Goal: Navigation & Orientation: Find specific page/section

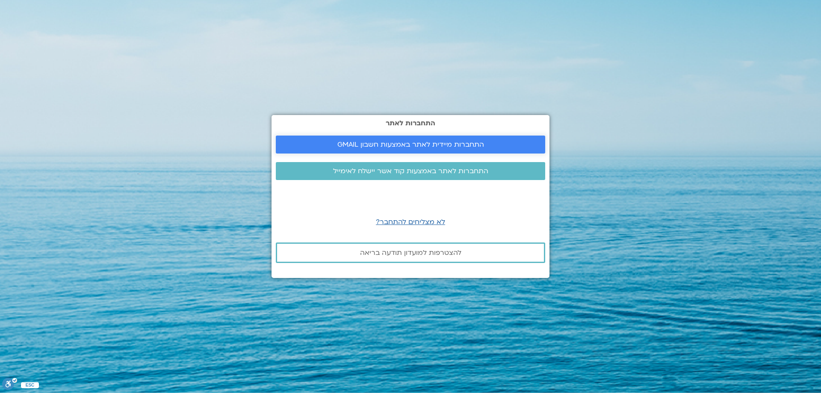
click at [428, 144] on span "התחברות מיידית לאתר באמצעות חשבון GMAIL" at bounding box center [410, 145] width 147 height 8
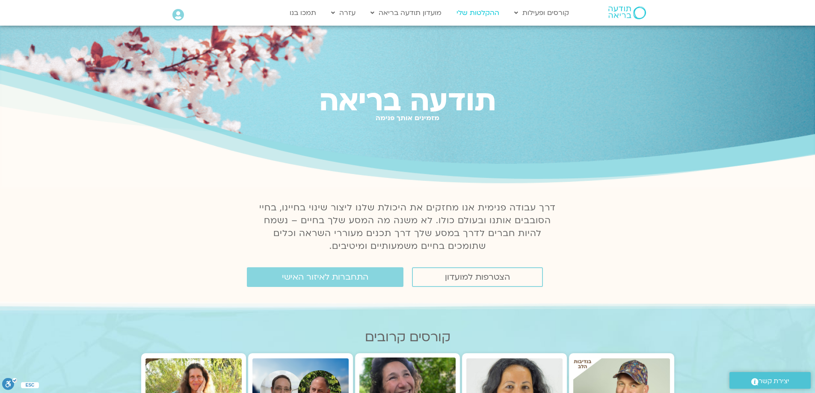
click at [485, 12] on link "ההקלטות שלי" at bounding box center [477, 13] width 51 height 16
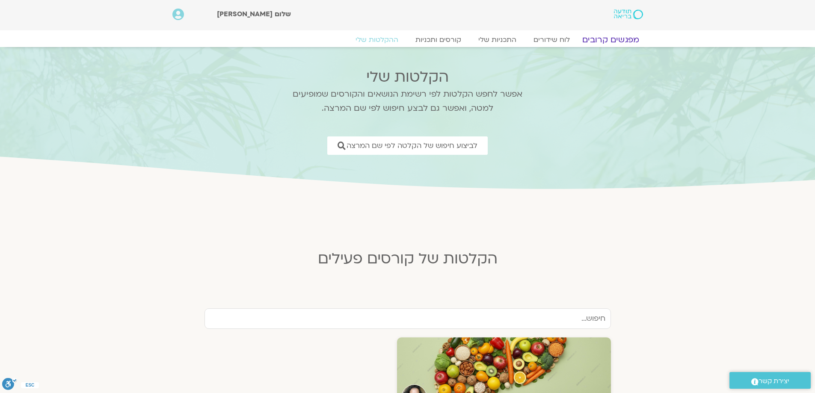
click at [600, 39] on link "מפגשים קרובים" at bounding box center [609, 40] width 77 height 10
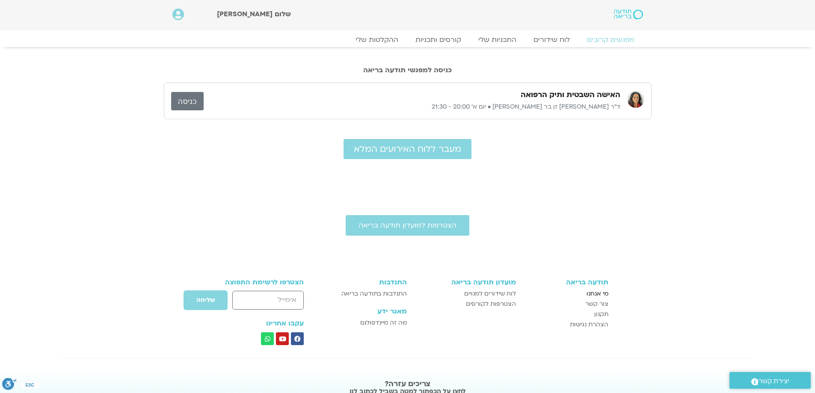
click at [605, 292] on span "מי אנחנו" at bounding box center [597, 294] width 22 height 10
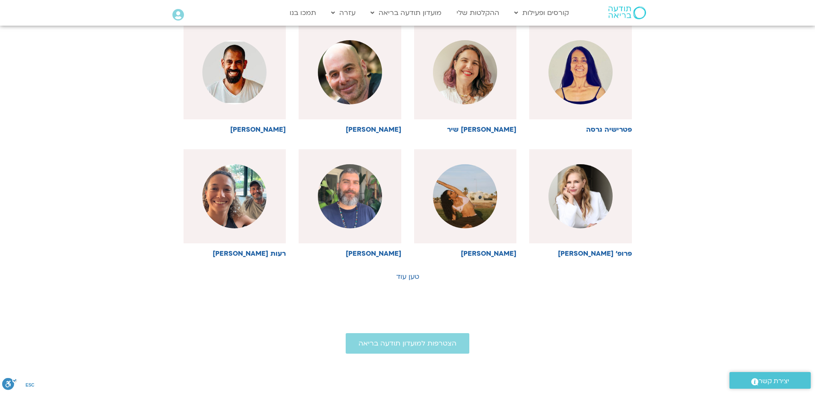
scroll to position [428, 0]
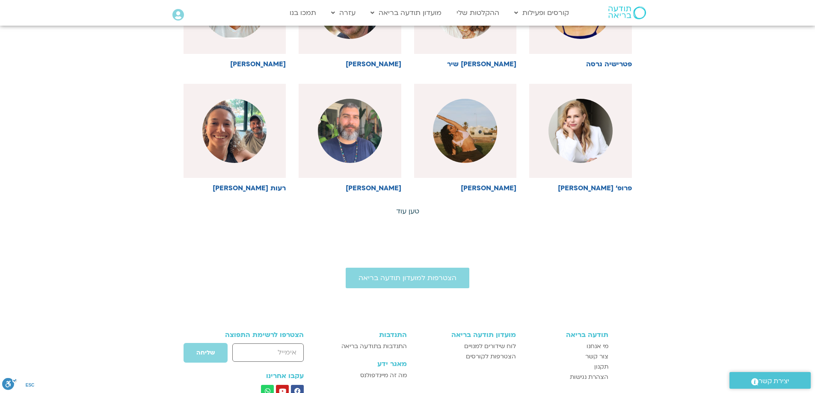
click at [404, 212] on link "טען עוד" at bounding box center [407, 211] width 23 height 9
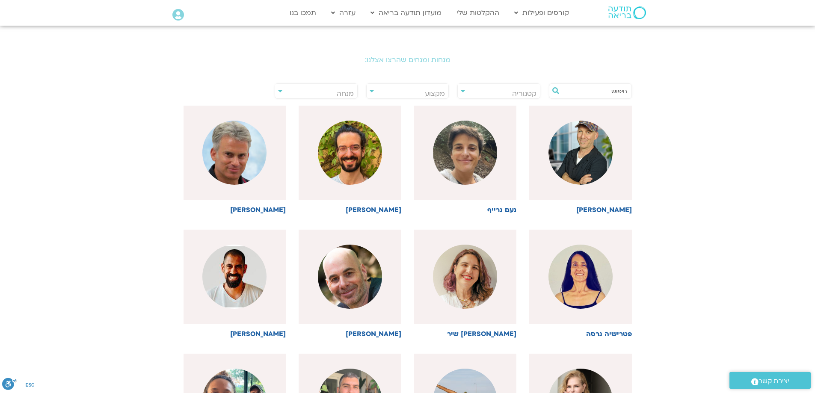
scroll to position [0, 0]
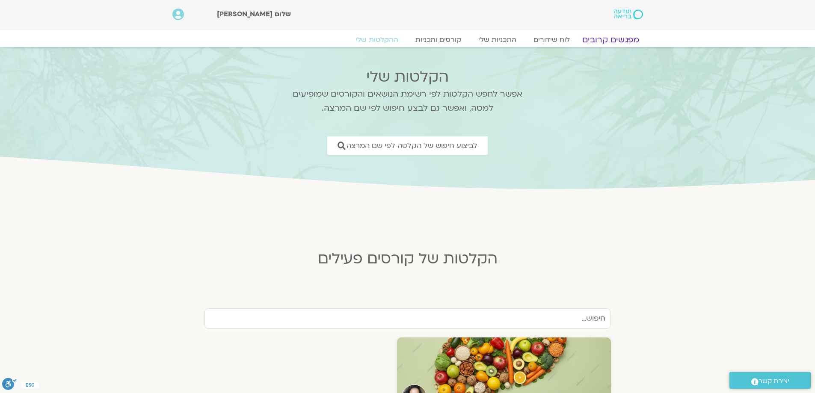
click at [599, 43] on link "מפגשים קרובים" at bounding box center [609, 40] width 77 height 10
